Goal: Transaction & Acquisition: Book appointment/travel/reservation

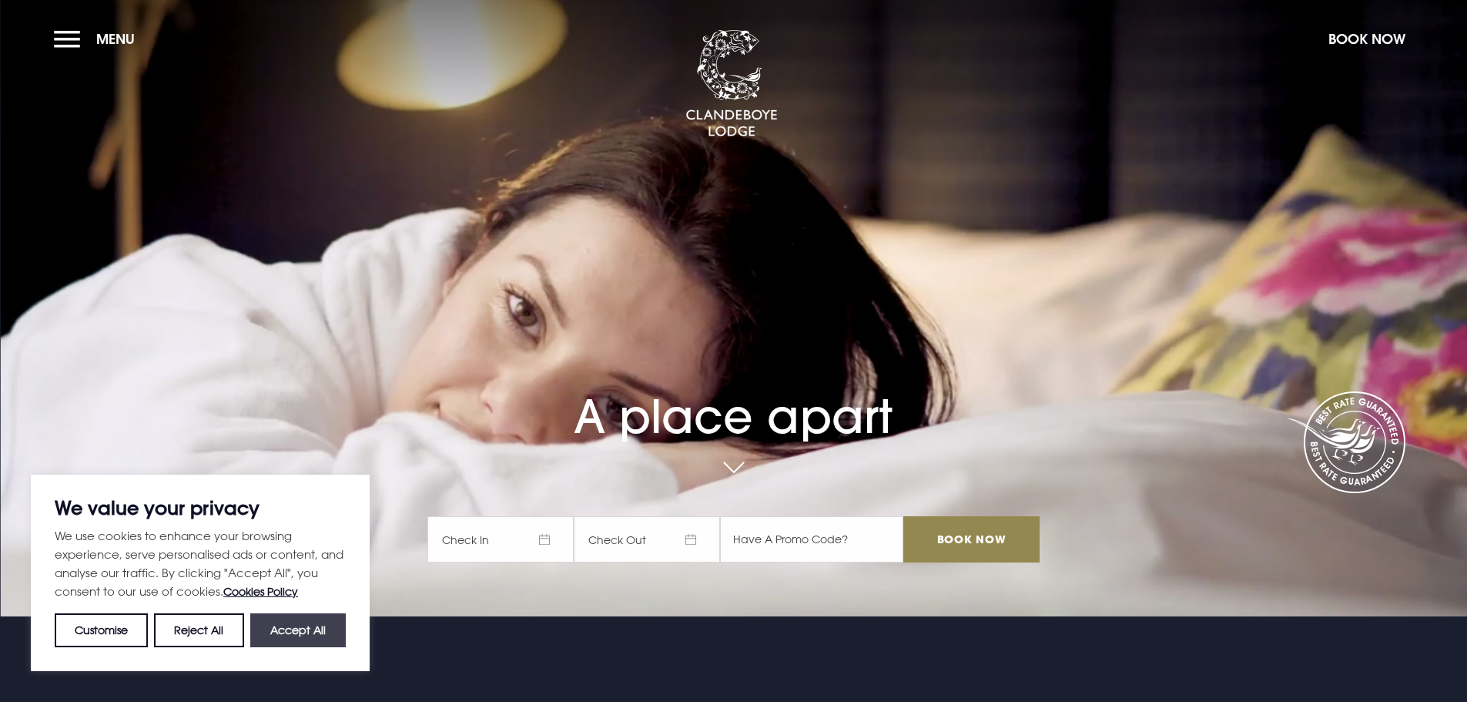
click at [300, 633] on button "Accept All" at bounding box center [297, 630] width 95 height 34
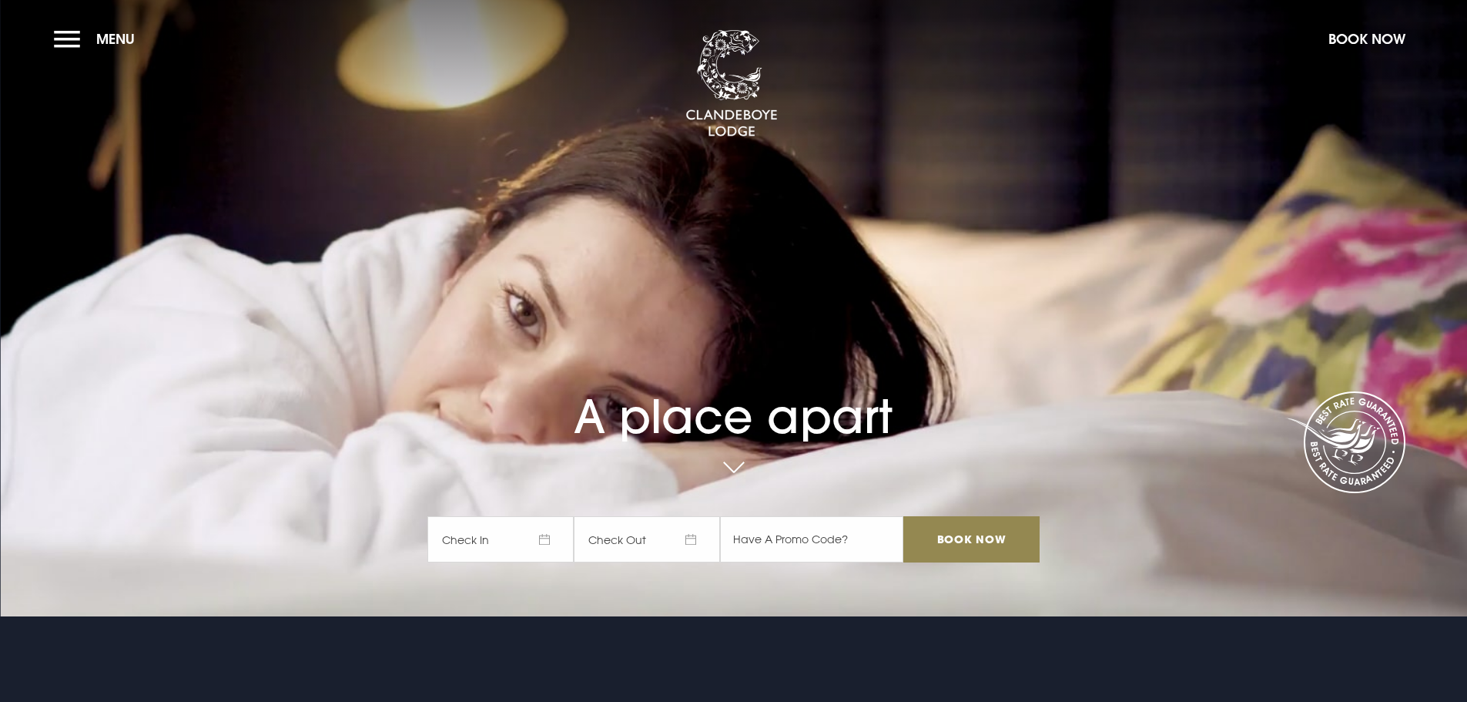
checkbox input "true"
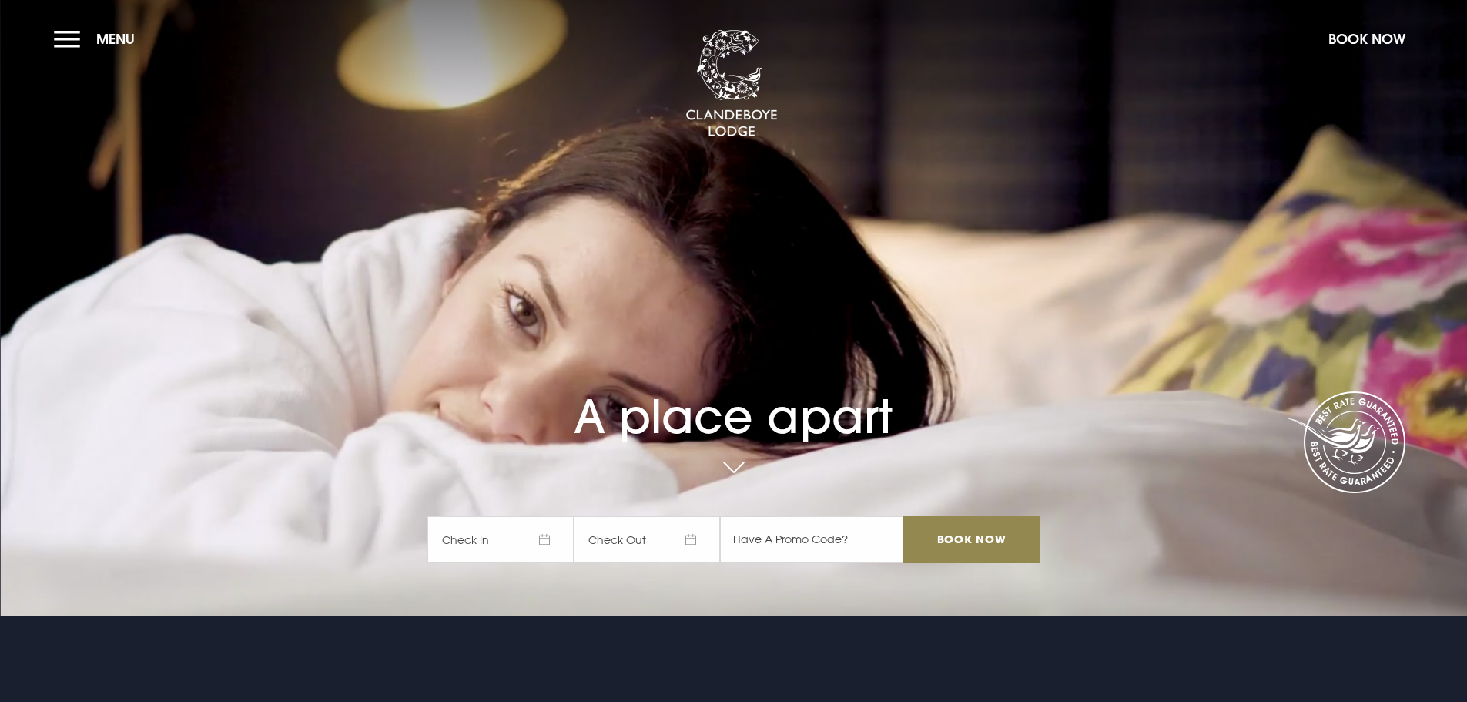
click at [516, 543] on span "Check In" at bounding box center [500, 539] width 146 height 46
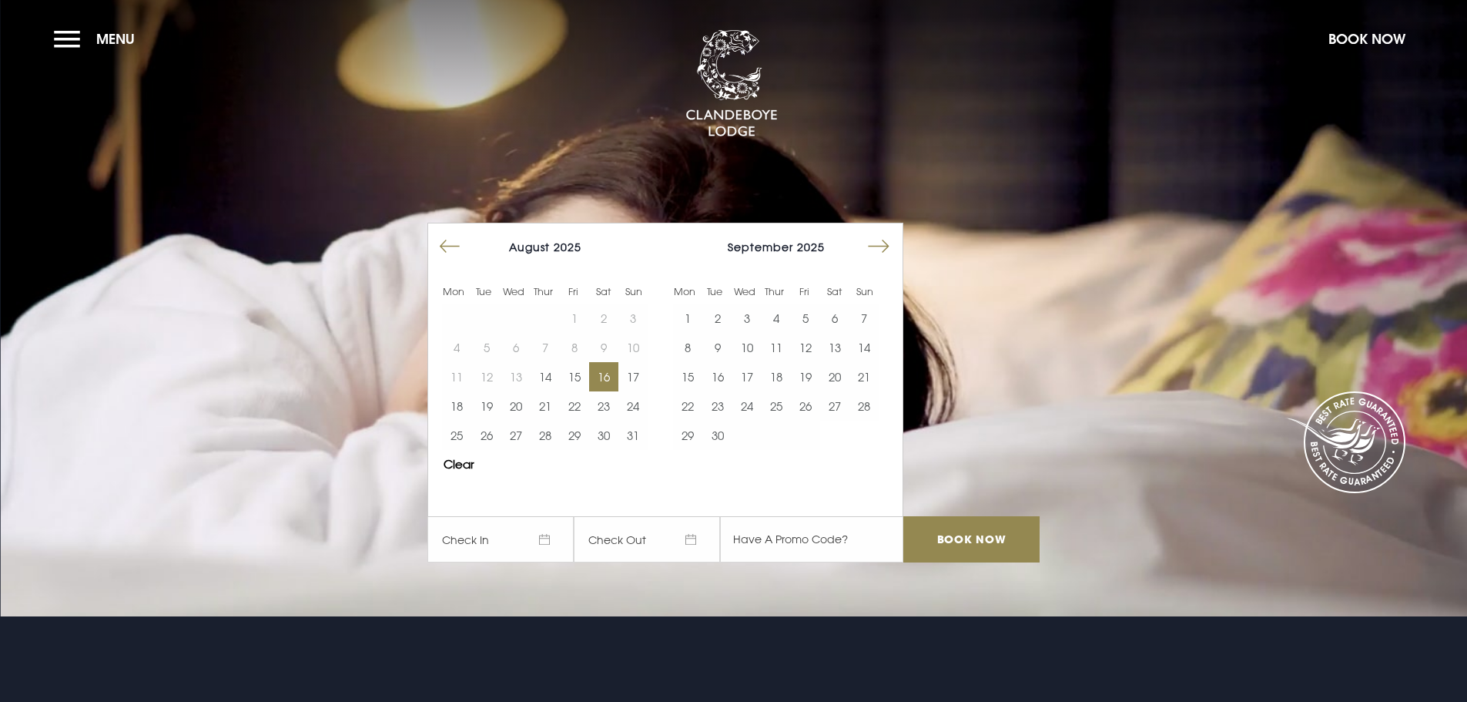
click at [615, 381] on button "16" at bounding box center [603, 376] width 29 height 29
click at [635, 374] on button "17" at bounding box center [632, 376] width 29 height 29
click at [980, 545] on input "Book Now" at bounding box center [971, 539] width 136 height 46
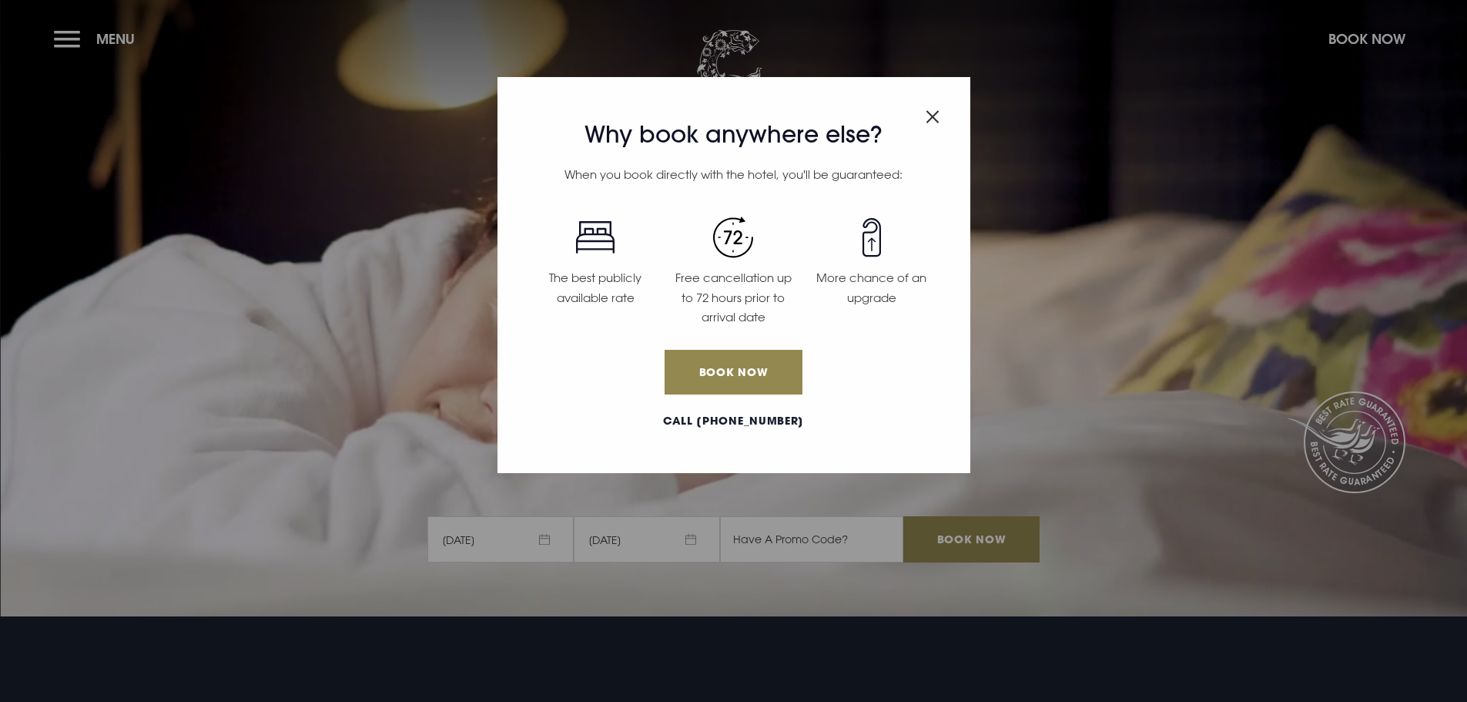
click at [933, 115] on img "Close modal" at bounding box center [933, 116] width 14 height 13
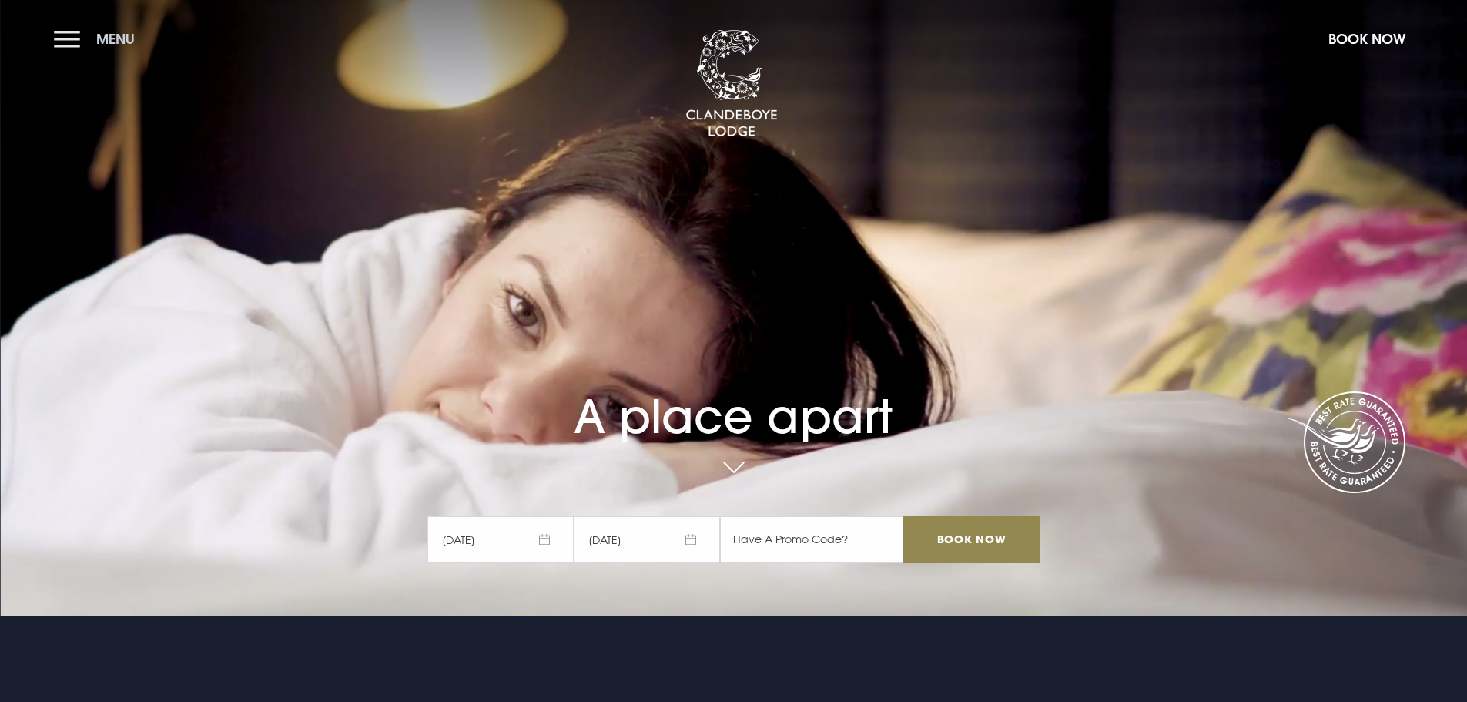
click at [60, 36] on button "Menu" at bounding box center [98, 38] width 89 height 33
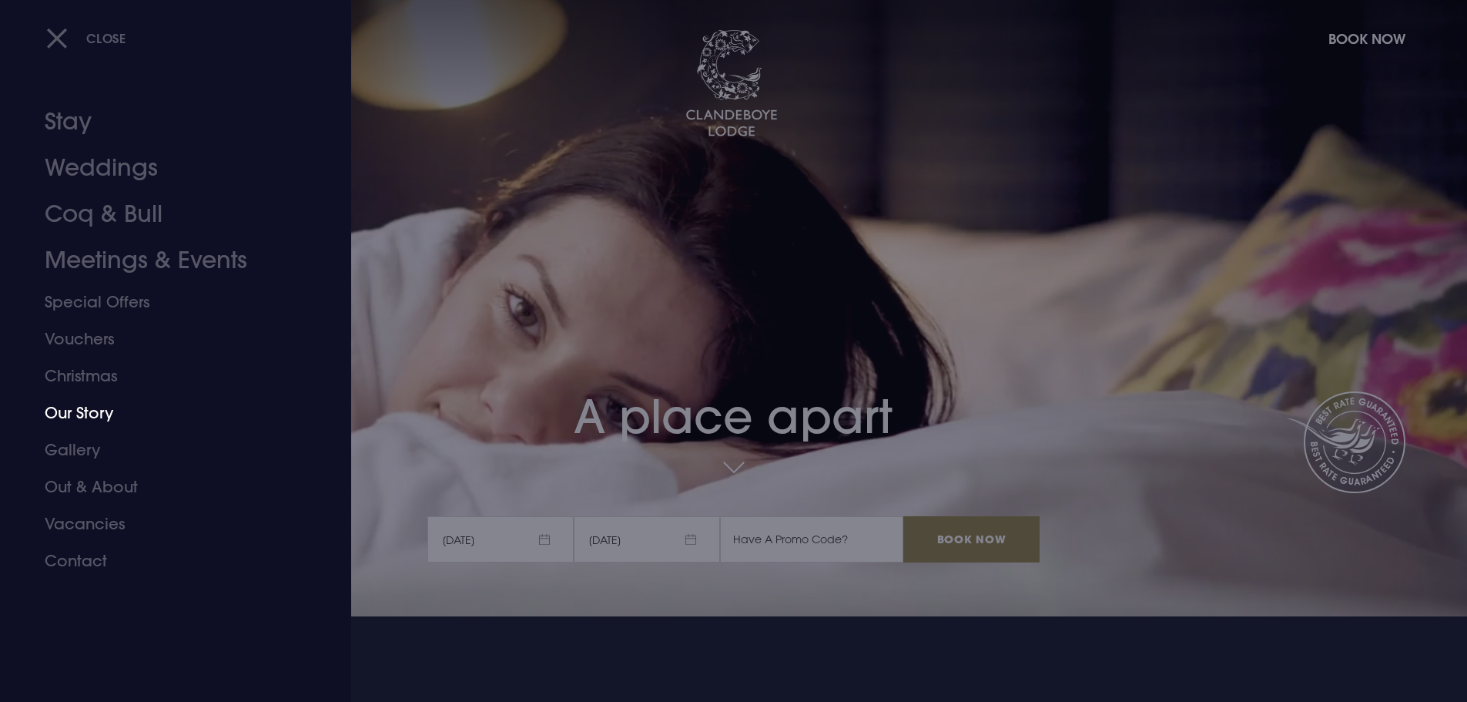
click at [93, 415] on link "Our Story" at bounding box center [166, 412] width 243 height 37
